Goal: Task Accomplishment & Management: Use online tool/utility

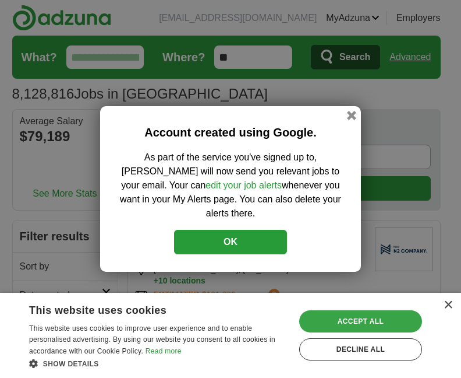
click at [316, 316] on div "Accept all" at bounding box center [360, 321] width 123 height 22
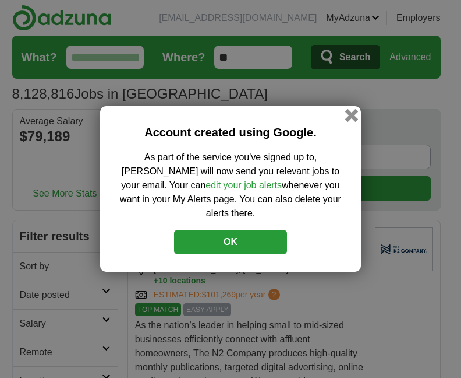
click at [353, 118] on button "button" at bounding box center [352, 115] width 13 height 13
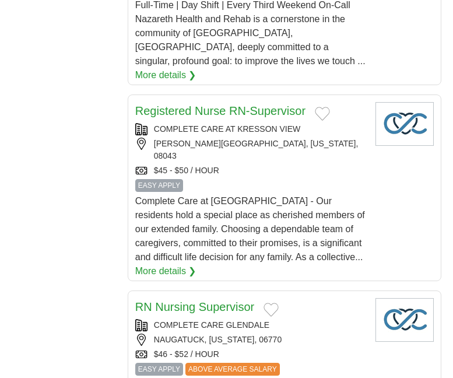
scroll to position [974, 0]
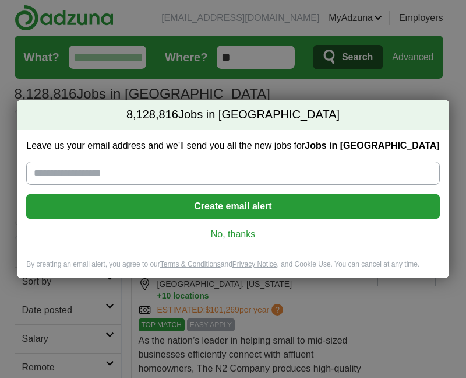
click at [232, 237] on link "No, thanks" at bounding box center [233, 234] width 394 height 13
